Goal: Check status

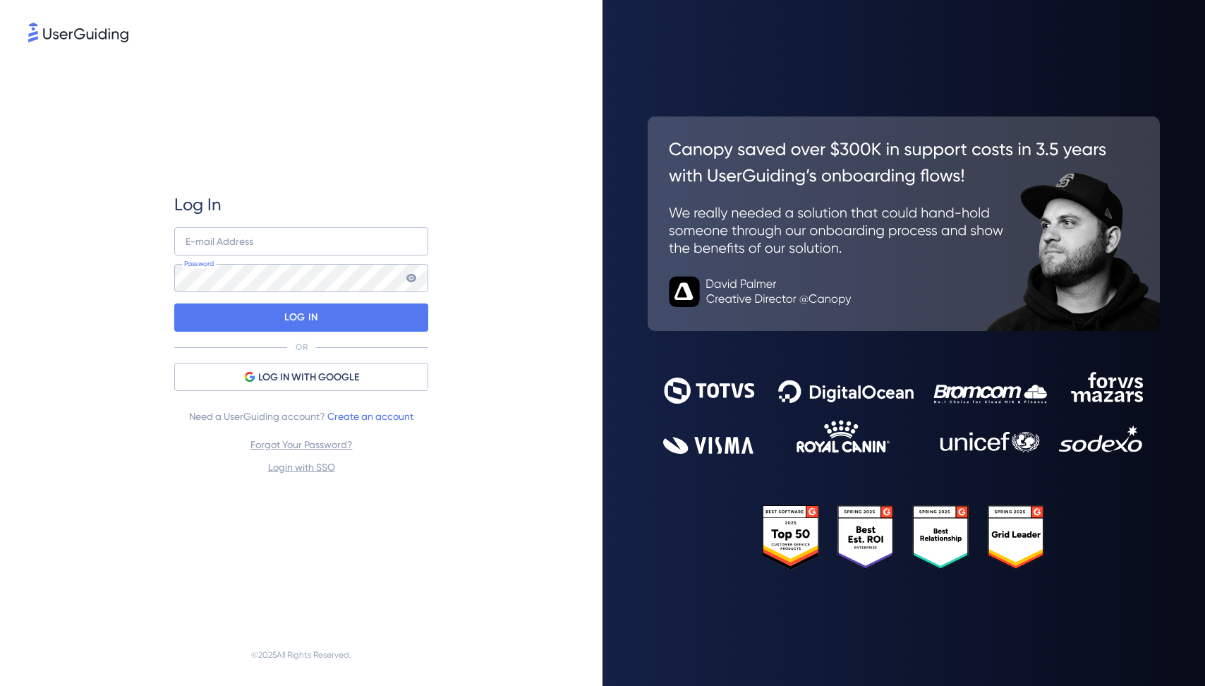
type input "[PERSON_NAME][EMAIL_ADDRESS][PERSON_NAME][DOMAIN_NAME]"
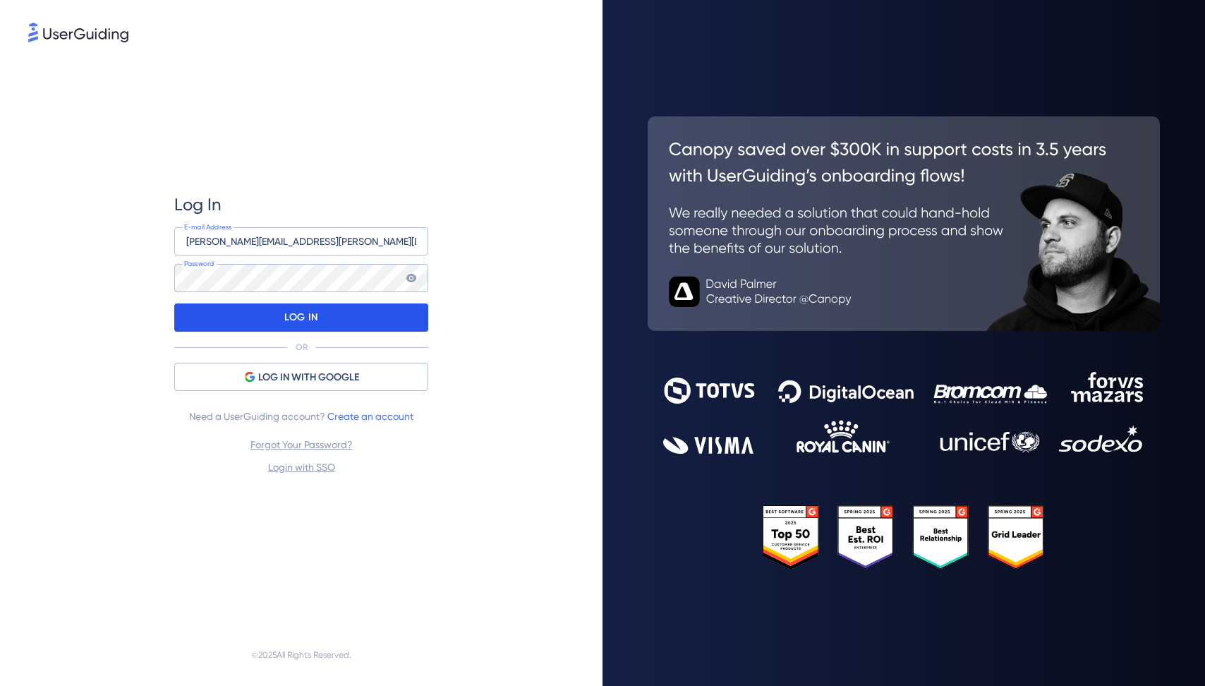
drag, startPoint x: 514, startPoint y: 335, endPoint x: 398, endPoint y: 321, distance: 117.3
click at [480, 332] on div "Log In [PERSON_NAME][EMAIL_ADDRESS][PERSON_NAME][DOMAIN_NAME] E-mail Address Pa…" at bounding box center [301, 334] width 546 height 578
click at [393, 320] on div "LOG IN" at bounding box center [301, 317] width 254 height 28
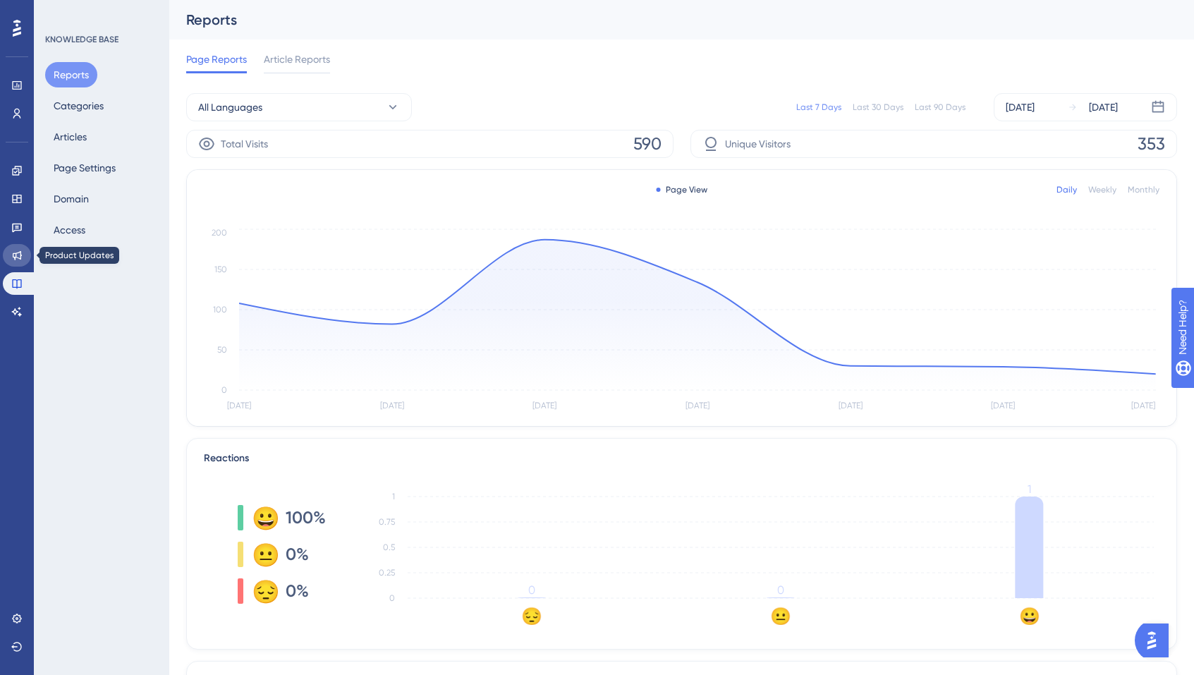
click at [23, 254] on link at bounding box center [17, 255] width 28 height 23
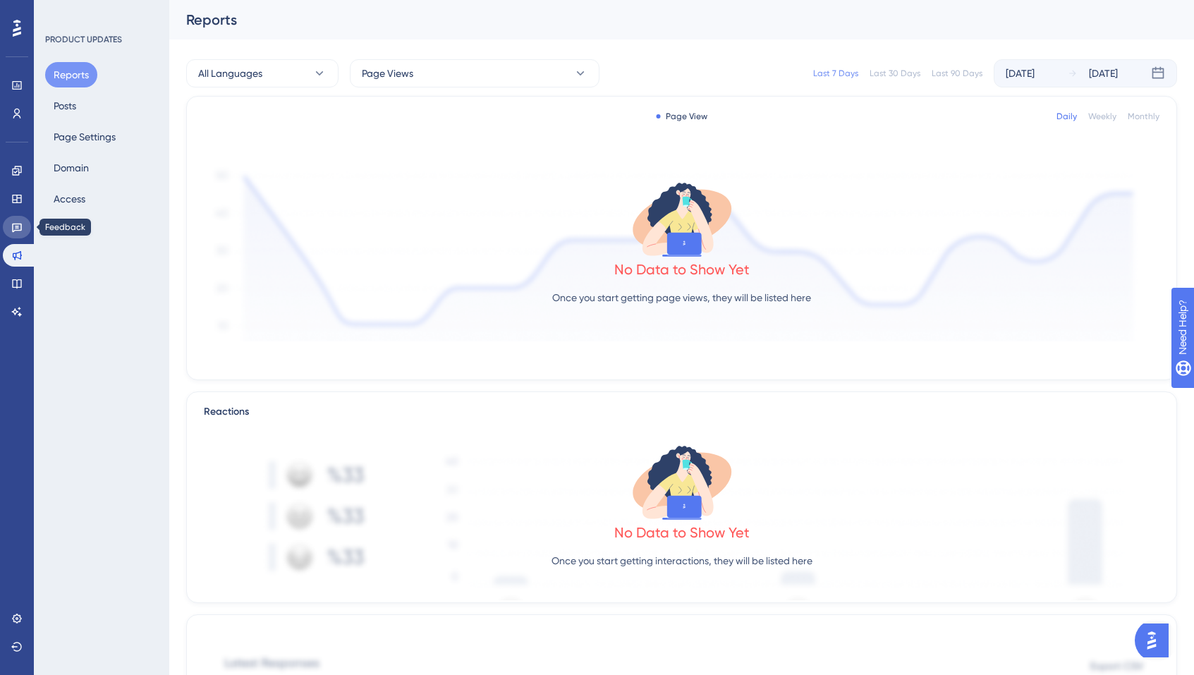
click at [21, 226] on icon at bounding box center [17, 228] width 10 height 9
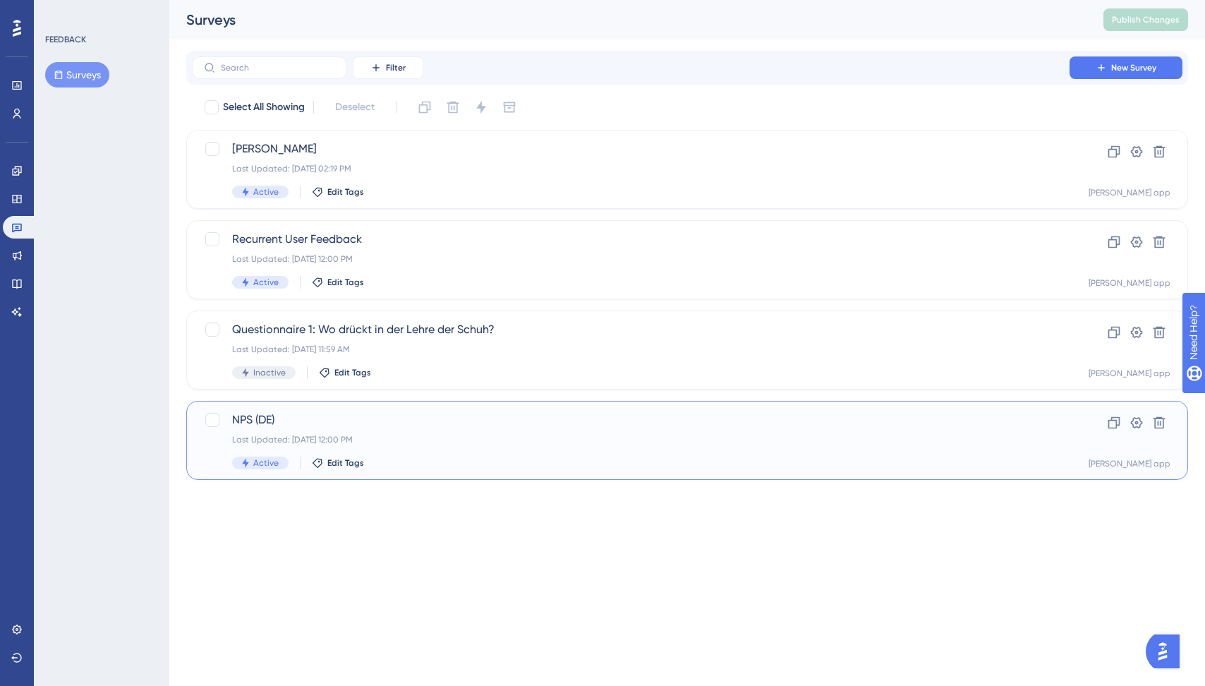
click at [514, 449] on div "NPS (DE) Last Updated: [DATE] 12:00 PM Active Edit Tags" at bounding box center [630, 440] width 797 height 58
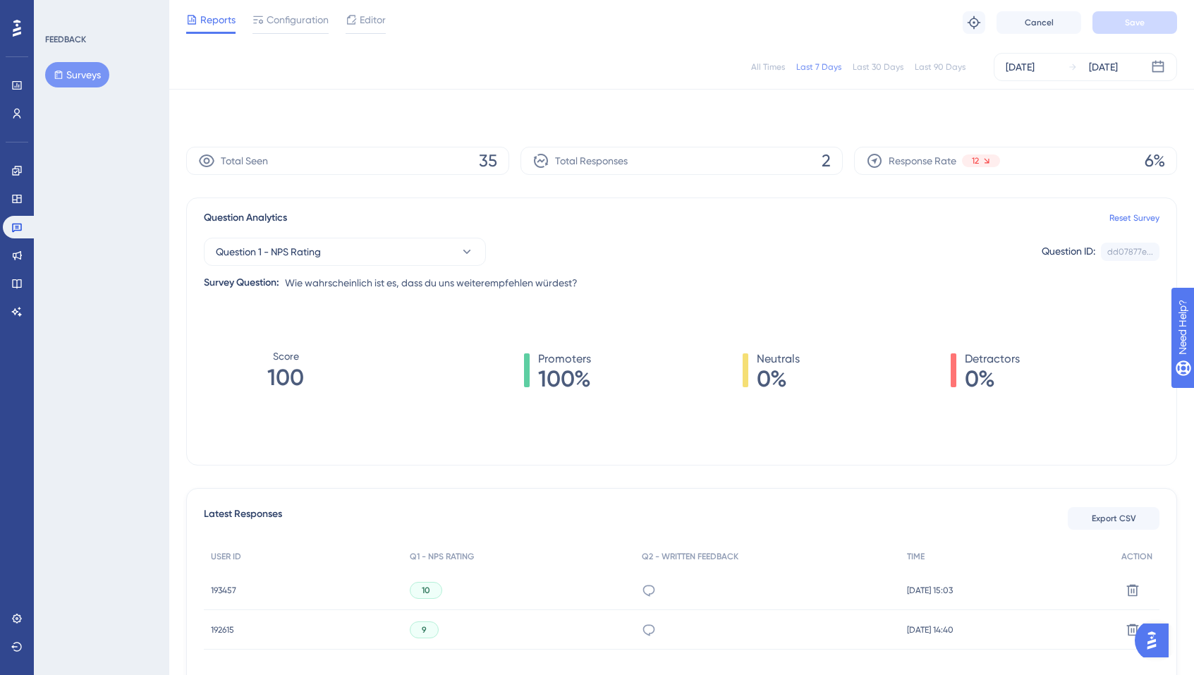
scroll to position [99, 0]
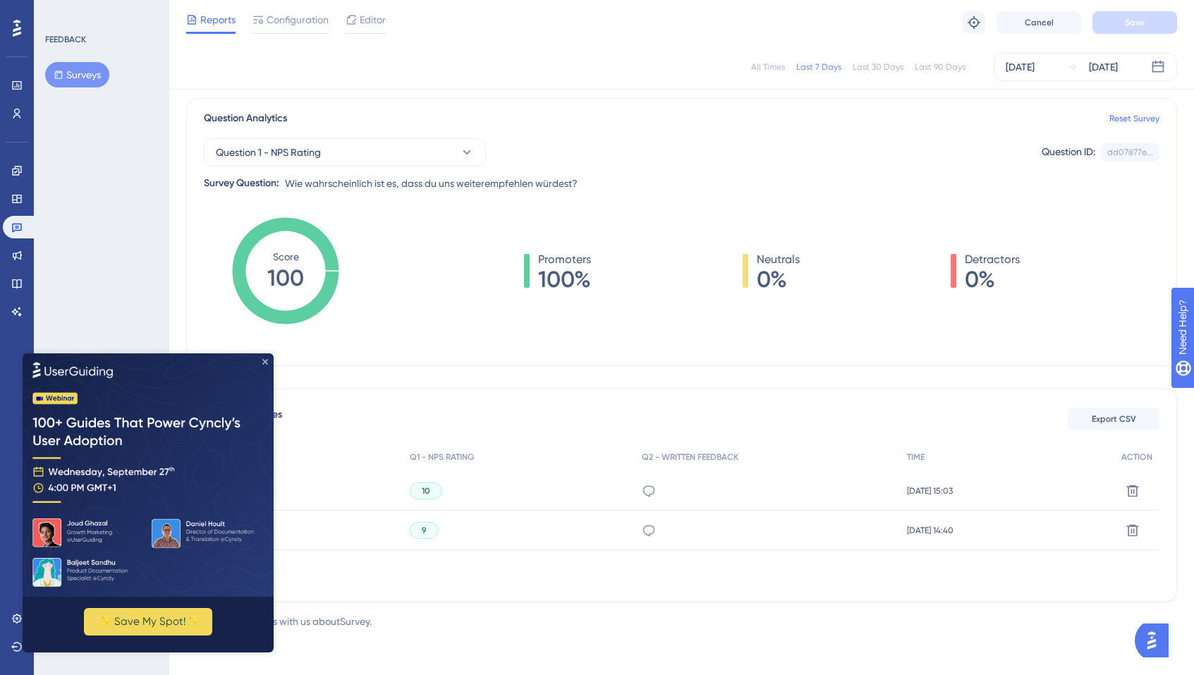
click at [266, 360] on icon "Close Preview" at bounding box center [265, 361] width 6 height 6
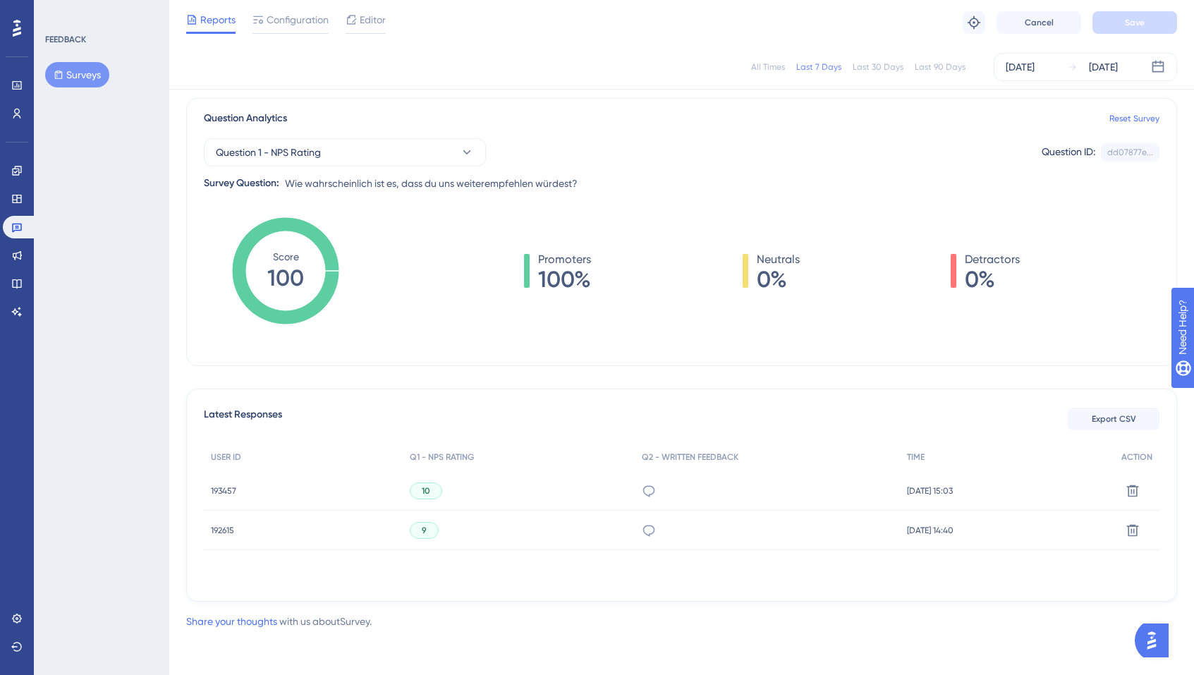
click at [880, 66] on div "Last 30 Days" at bounding box center [878, 66] width 51 height 11
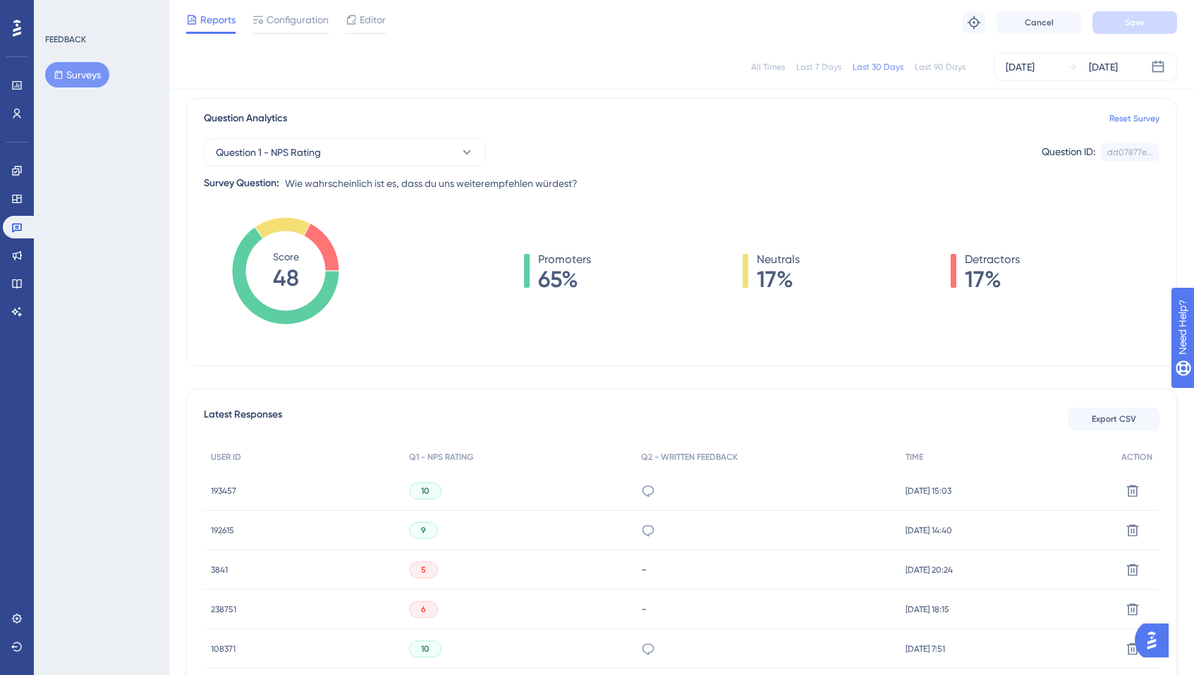
click at [926, 63] on div "Last 90 Days" at bounding box center [940, 66] width 51 height 11
click at [763, 70] on div "All Times" at bounding box center [768, 66] width 34 height 11
